Goal: Navigation & Orientation: Find specific page/section

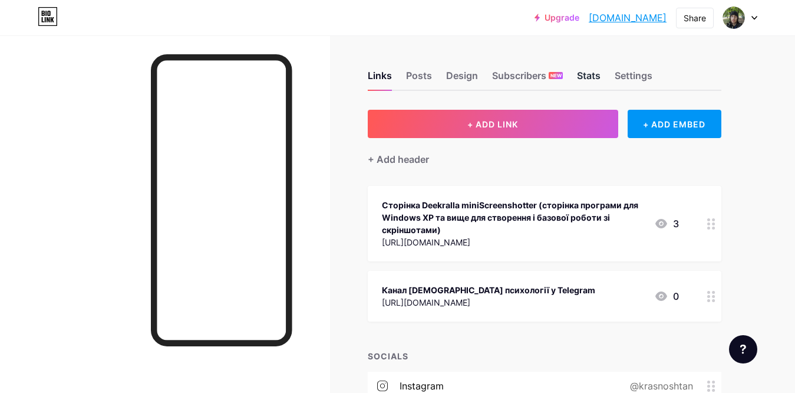
click at [582, 74] on div "Stats" at bounding box center [589, 78] width 24 height 21
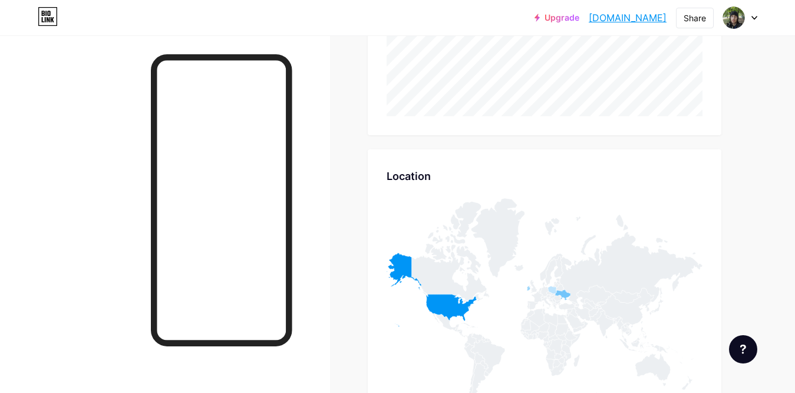
scroll to position [541, 0]
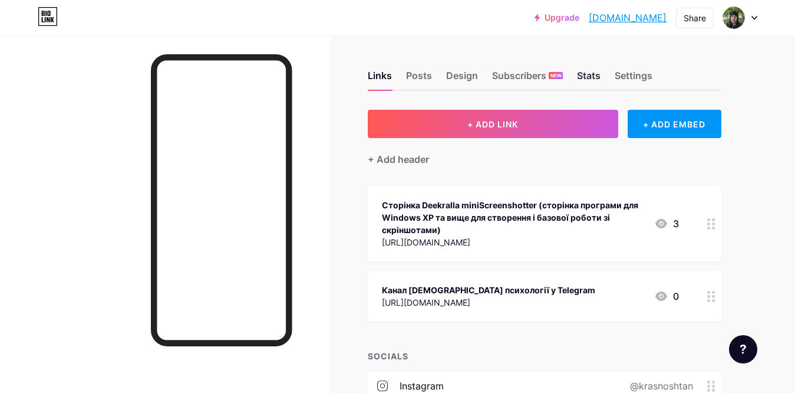
click at [597, 71] on div "Stats" at bounding box center [589, 78] width 24 height 21
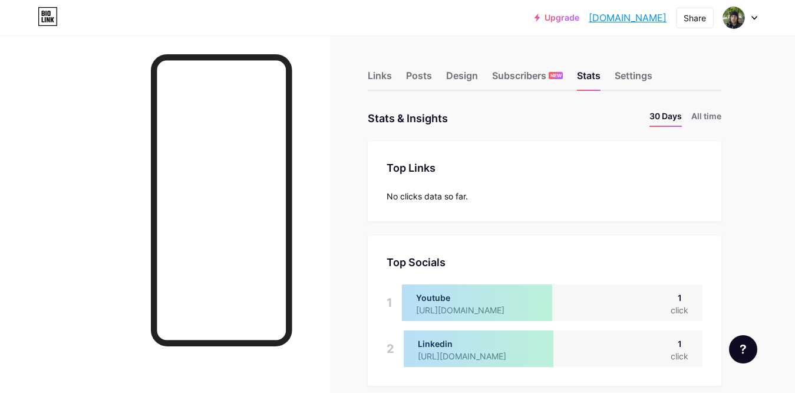
click at [393, 73] on div "Links Posts Design Subscribers NEW Stats Settings" at bounding box center [545, 70] width 354 height 41
click at [385, 77] on div "Links" at bounding box center [380, 78] width 24 height 21
